Goal: Use online tool/utility: Utilize a website feature to perform a specific function

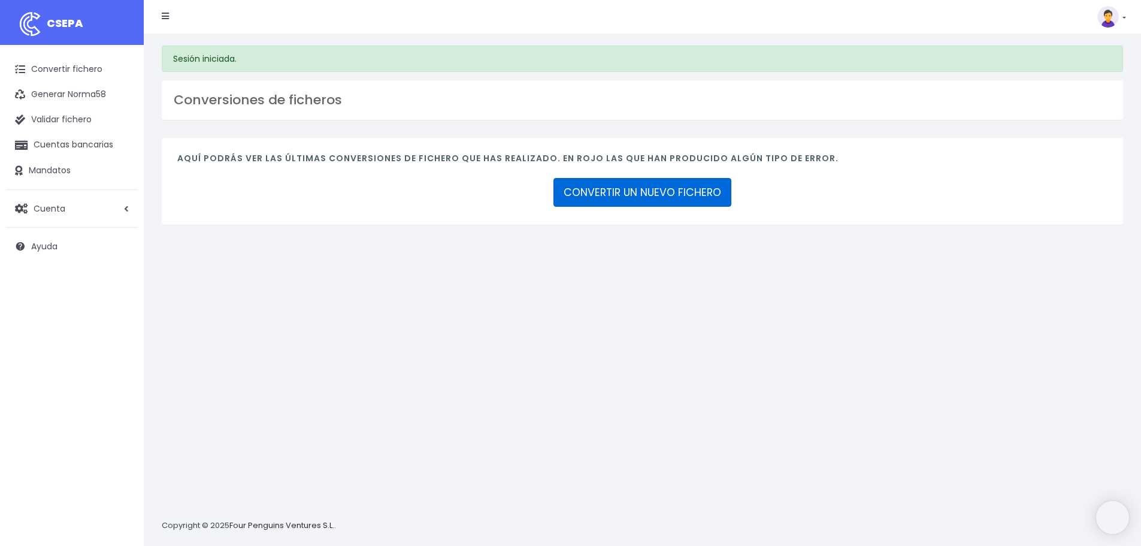
click at [644, 200] on link "CONVERTIR UN NUEVO FICHERO" at bounding box center [642, 192] width 178 height 29
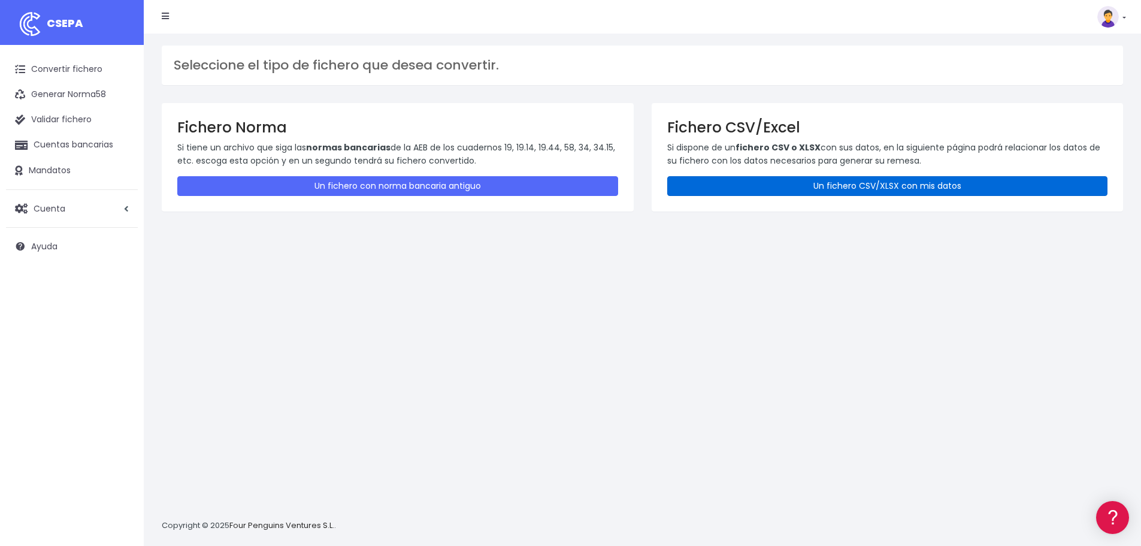
click at [793, 187] on link "Un fichero CSV/XLSX con mis datos" at bounding box center [887, 186] width 441 height 20
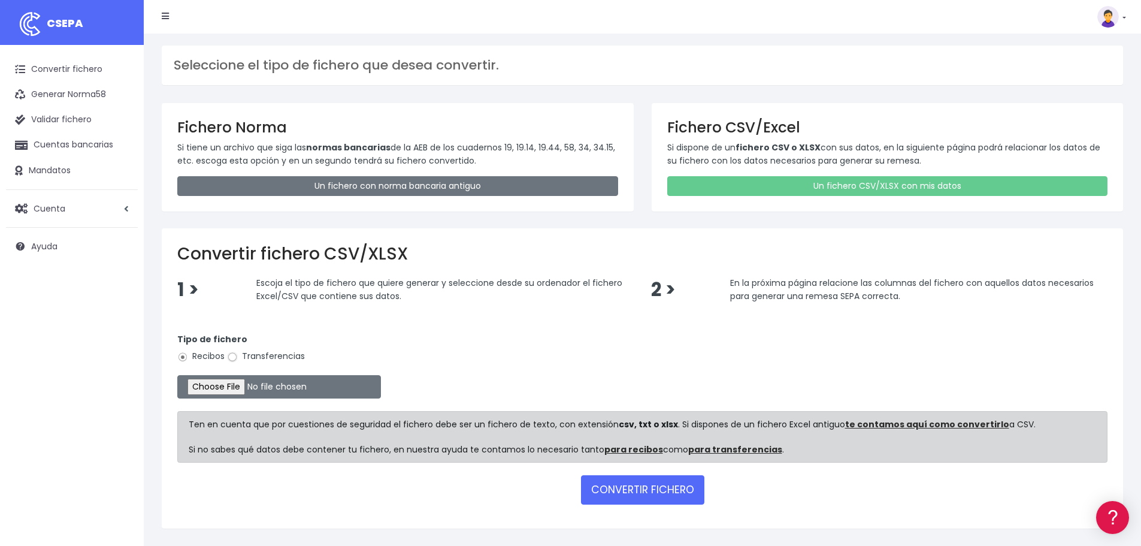
click at [232, 359] on input "Transferencias" at bounding box center [232, 356] width 11 height 11
radio input "true"
click at [240, 389] on input "file" at bounding box center [279, 386] width 204 height 23
type input "C:\fakepath\Transferencia FBK SEPA 200825.xlsx"
click at [635, 490] on button "CONVERTIR FICHERO" at bounding box center [642, 489] width 123 height 29
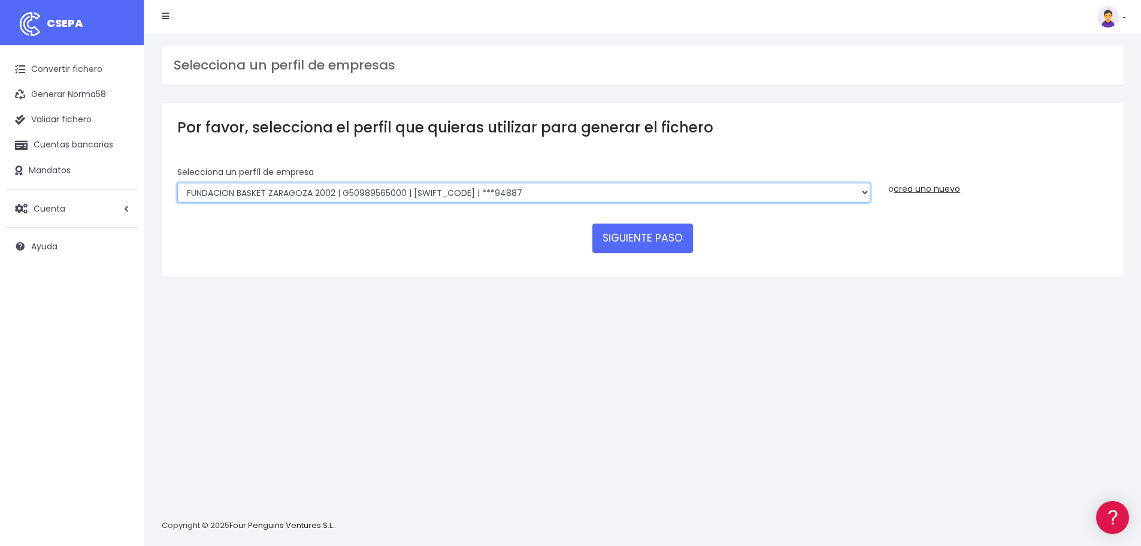
click at [862, 192] on select "FUNDACION BASKET ZARAGOZA 2002 | G50989565000 | [SWIFT_CODE] | ***94887 BASKET …" at bounding box center [523, 193] width 693 height 20
click at [177, 183] on select "FUNDACION BASKET ZARAGOZA 2002 | G50989565000 | CAIXESBBXXX | ***94887 BASKET Z…" at bounding box center [523, 193] width 693 height 20
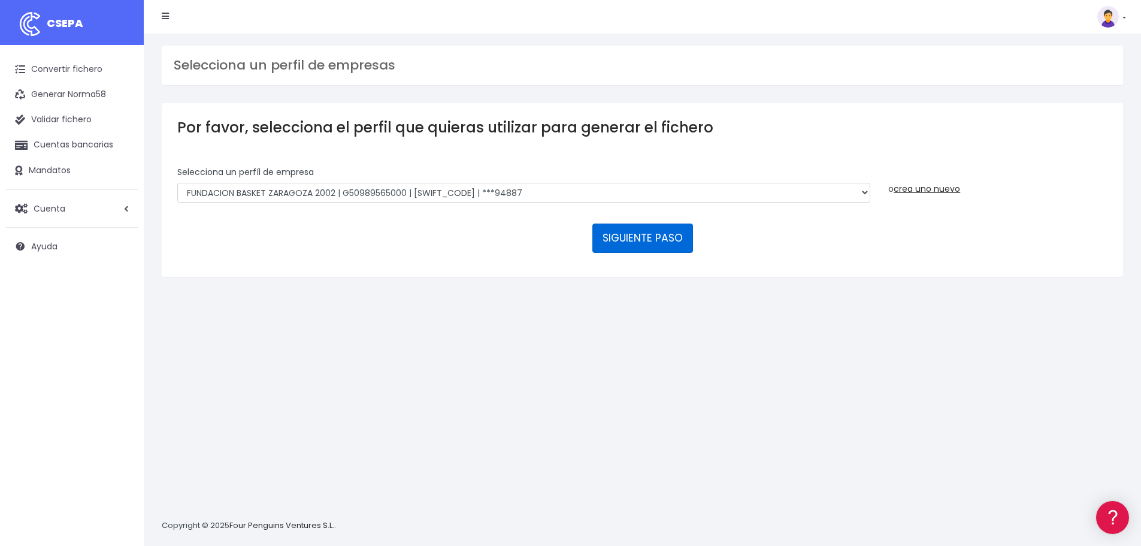
click at [657, 234] on button "SIGUIENTE PASO" at bounding box center [642, 237] width 101 height 29
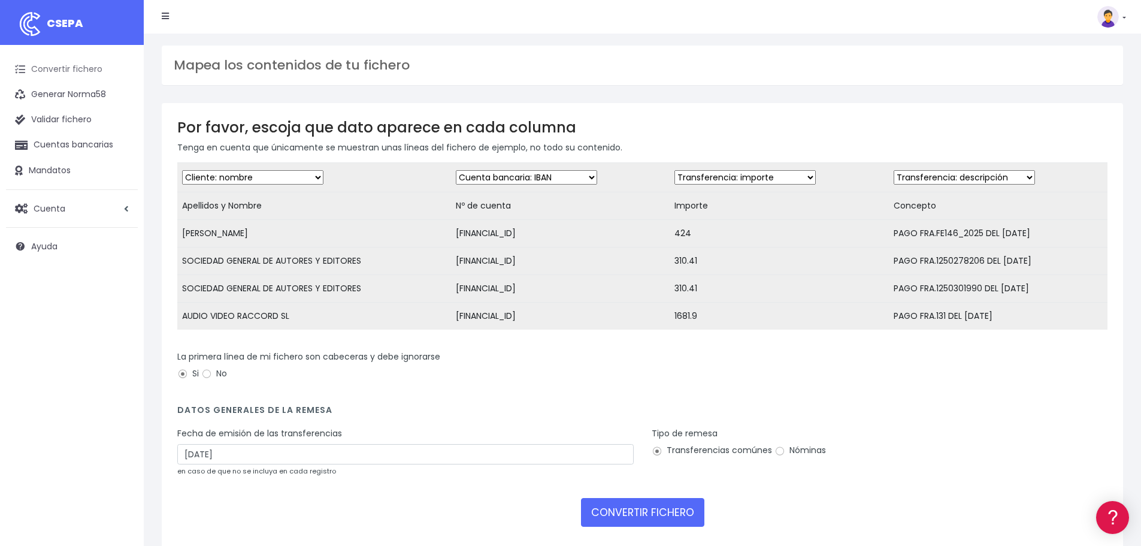
click at [77, 66] on link "Convertir fichero" at bounding box center [72, 69] width 132 height 25
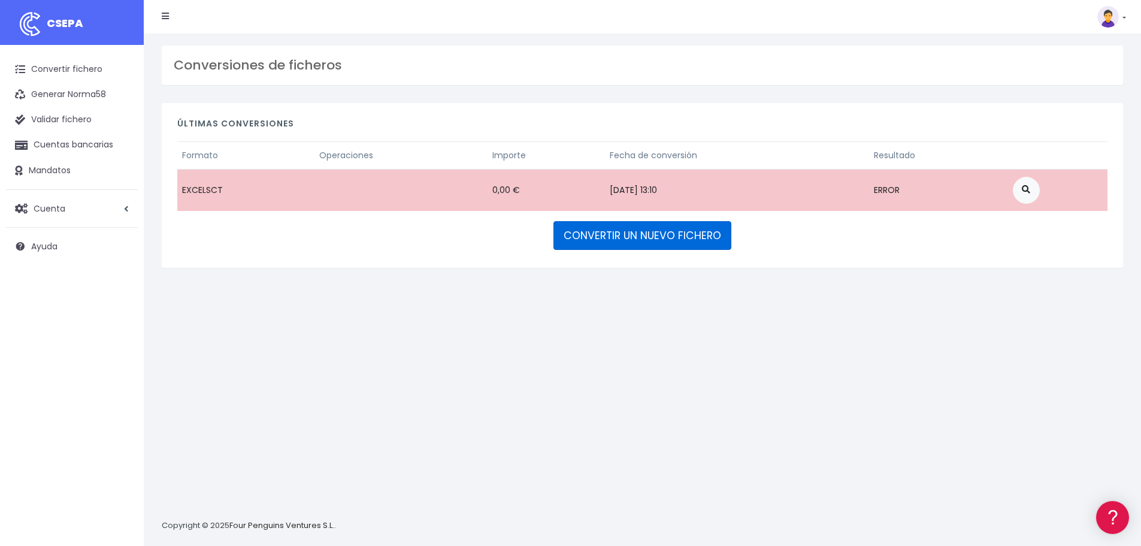
click at [632, 231] on link "CONVERTIR UN NUEVO FICHERO" at bounding box center [642, 235] width 178 height 29
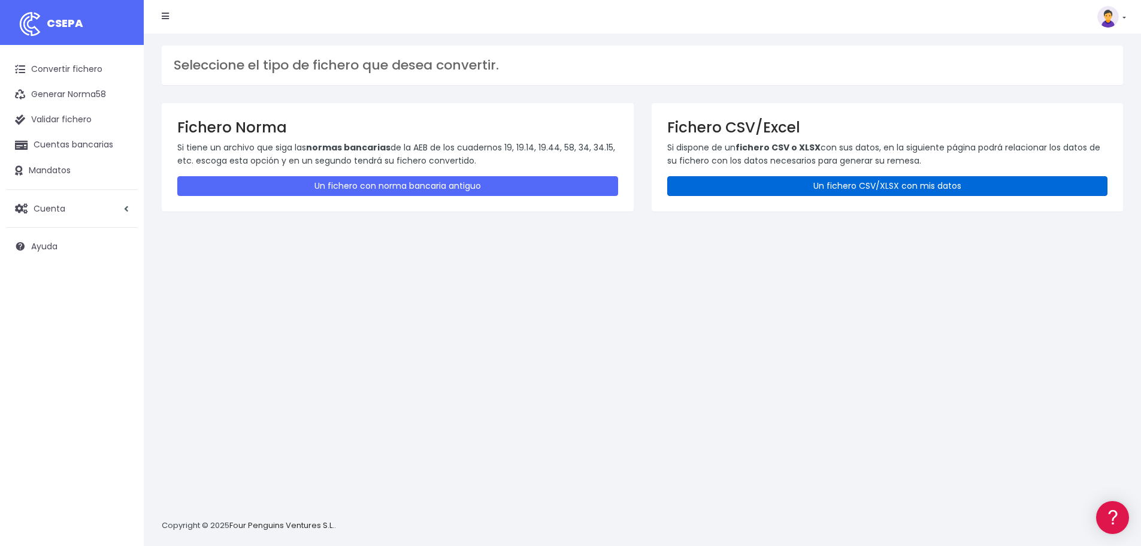
click at [866, 189] on link "Un fichero CSV/XLSX con mis datos" at bounding box center [887, 186] width 441 height 20
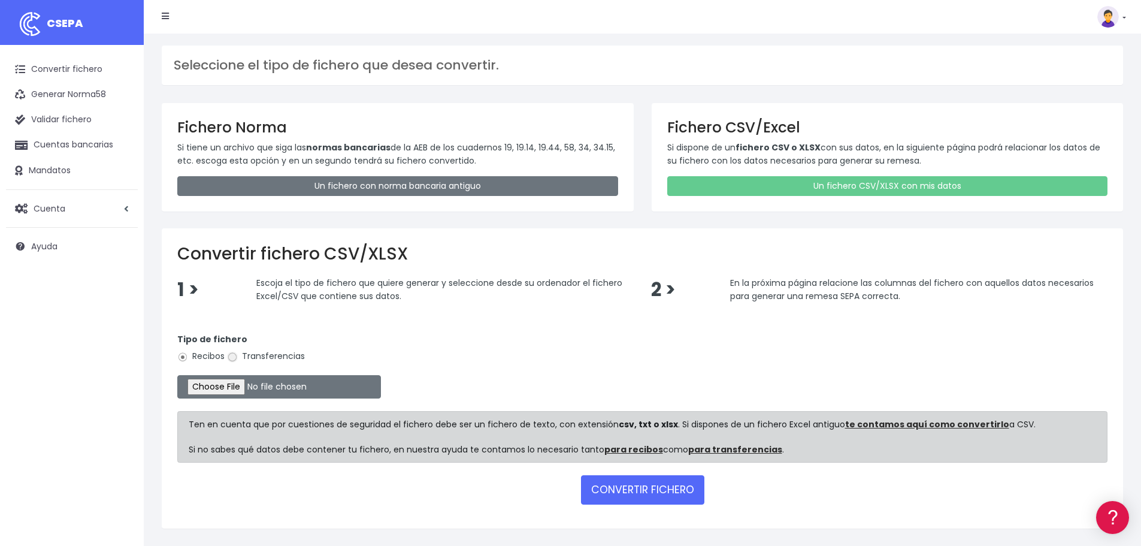
click at [235, 357] on input "Transferencias" at bounding box center [232, 356] width 11 height 11
radio input "true"
click at [248, 386] on input "file" at bounding box center [279, 386] width 204 height 23
click at [235, 389] on input "file" at bounding box center [279, 386] width 204 height 23
type input "C:\fakepath\Transferencia FBK SEPA 200825.xlsx"
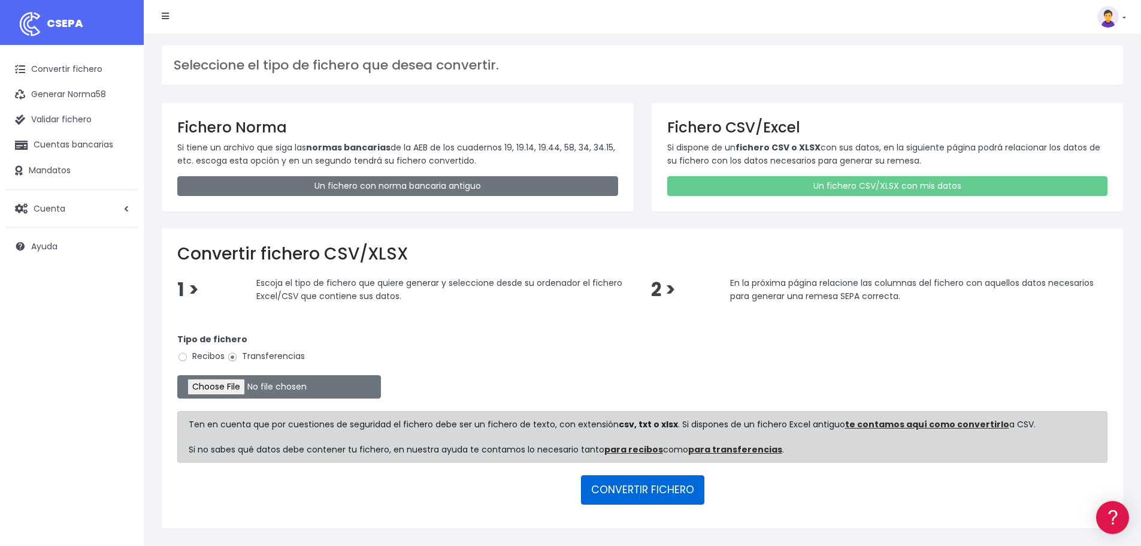
click at [656, 492] on button "CONVERTIR FICHERO" at bounding box center [642, 489] width 123 height 29
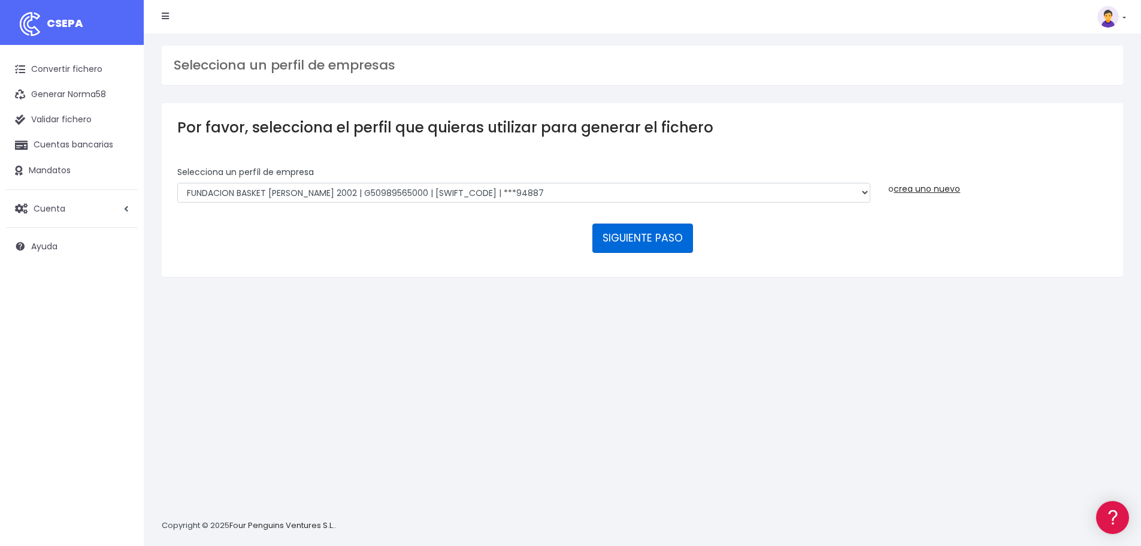
click at [659, 241] on button "SIGUIENTE PASO" at bounding box center [642, 237] width 101 height 29
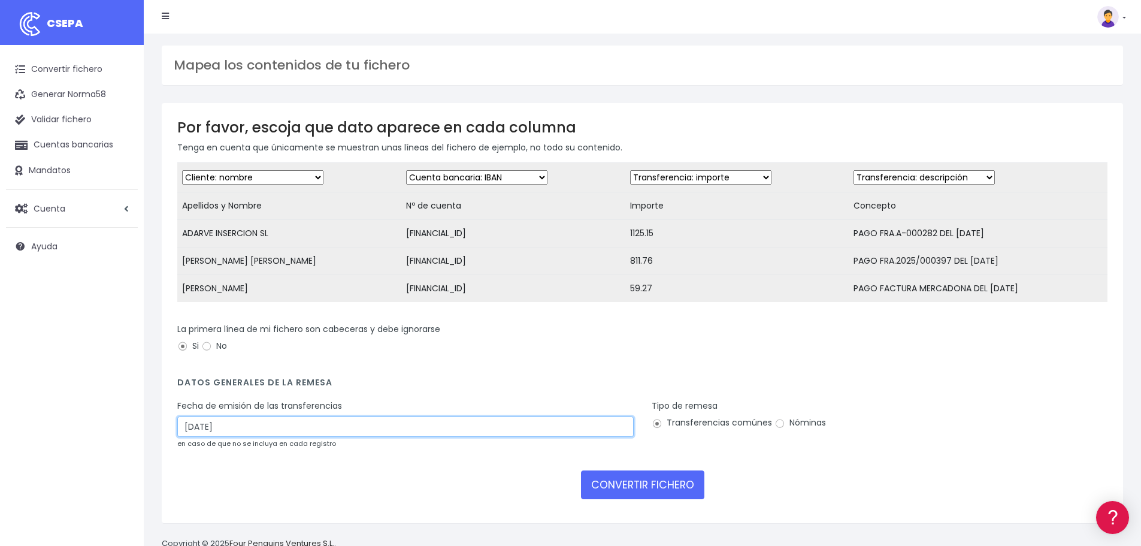
click at [377, 434] on input "23/08/2025" at bounding box center [405, 426] width 456 height 20
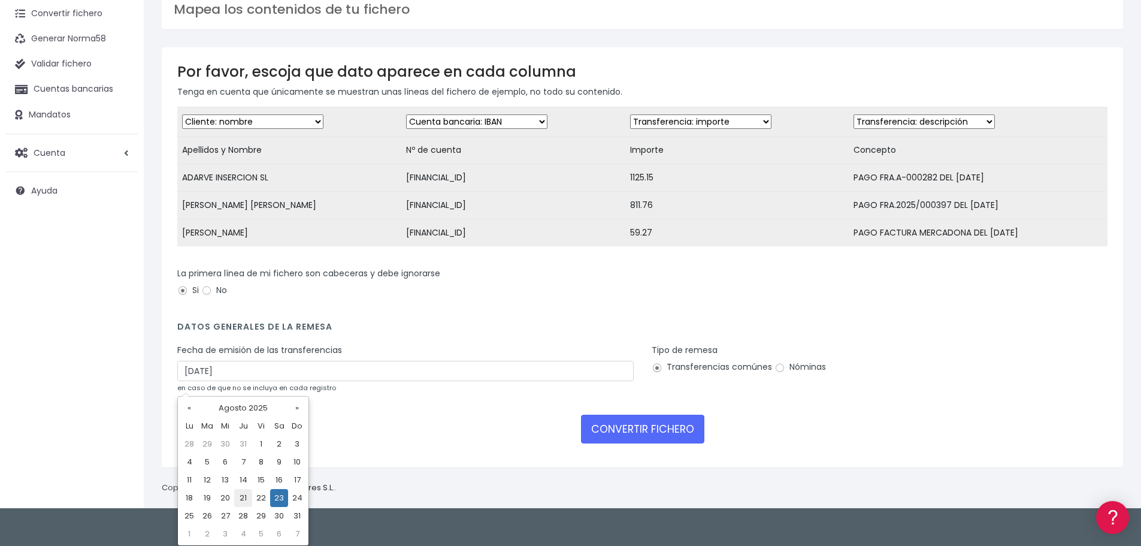
click at [246, 497] on td "21" at bounding box center [243, 498] width 18 height 18
type input "21/08/2025"
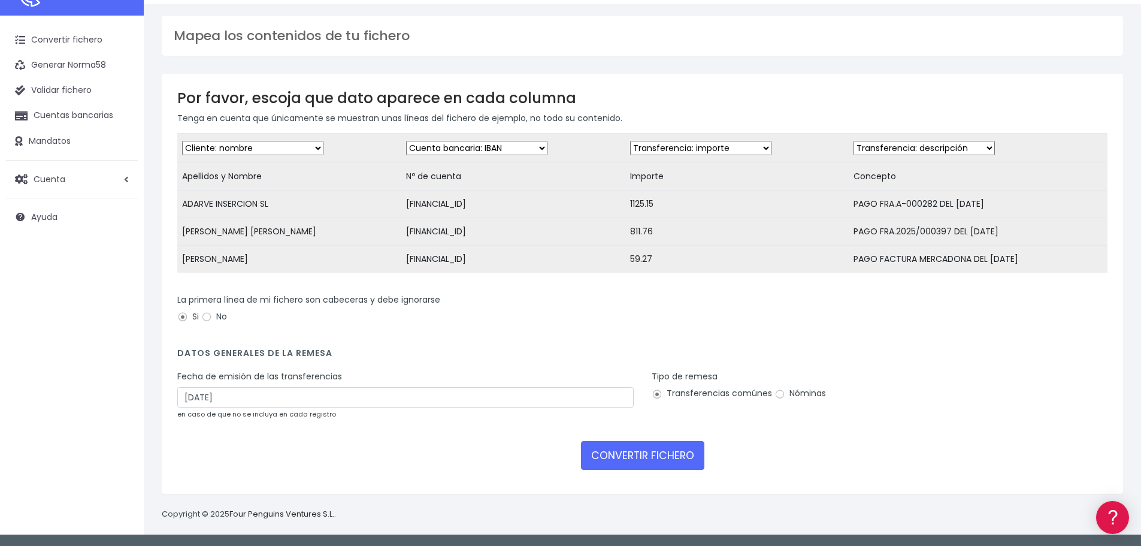
scroll to position [38, 0]
click at [651, 451] on button "CONVERTIR FICHERO" at bounding box center [642, 455] width 123 height 29
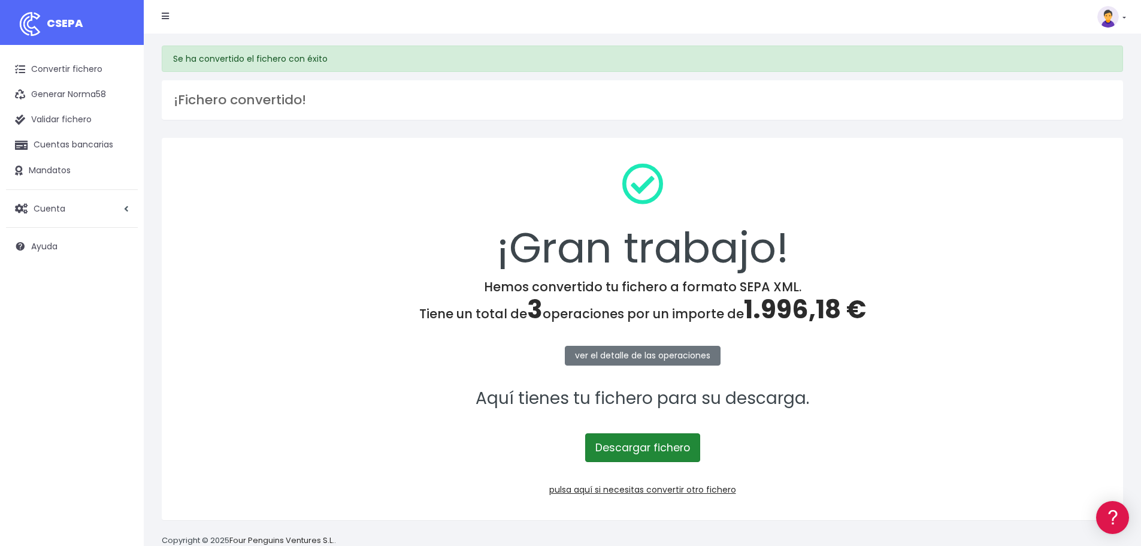
click at [659, 439] on link "Descargar fichero" at bounding box center [642, 447] width 115 height 29
